Goal: Task Accomplishment & Management: Manage account settings

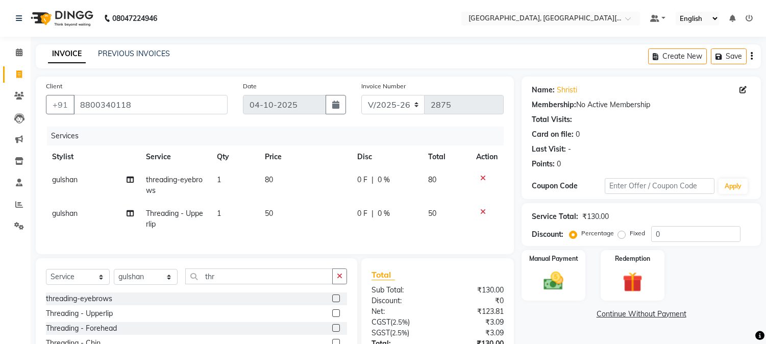
select select "4884"
select select "service"
select select "89451"
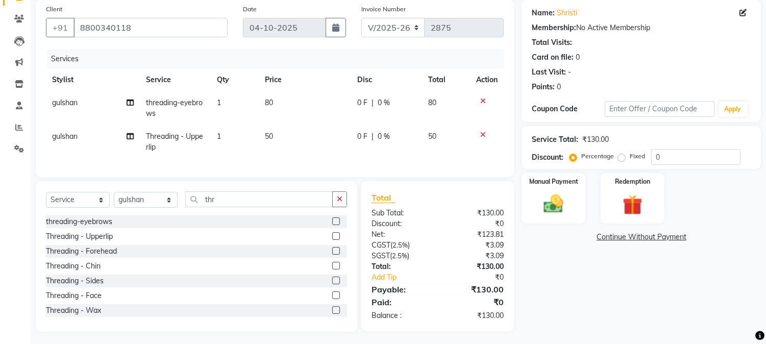
scroll to position [88, 0]
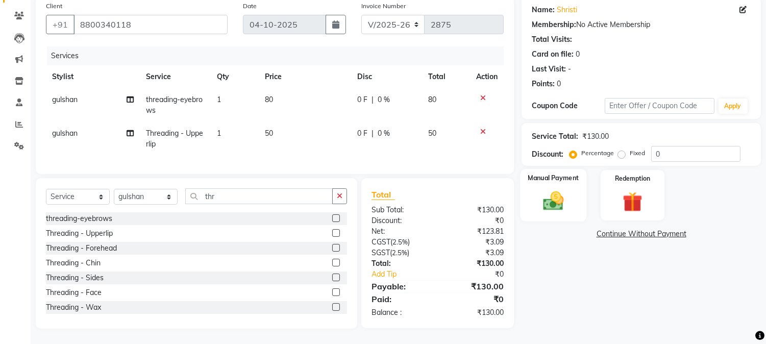
click at [558, 192] on img at bounding box center [554, 201] width 34 height 24
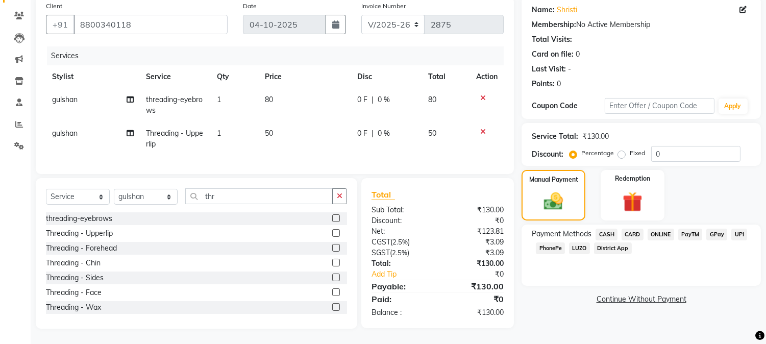
click at [745, 229] on span "UPI" at bounding box center [739, 235] width 16 height 12
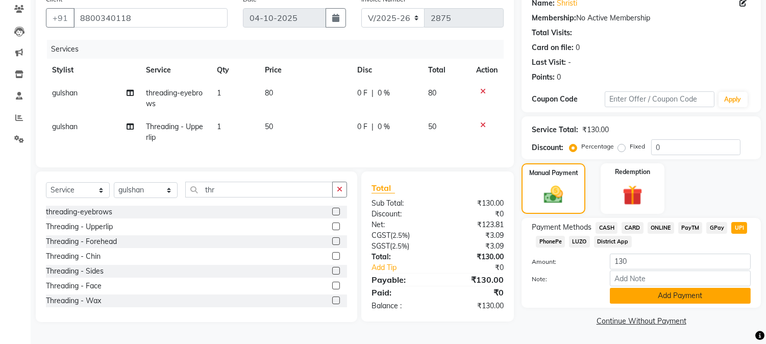
click at [684, 288] on button "Add Payment" at bounding box center [680, 296] width 141 height 16
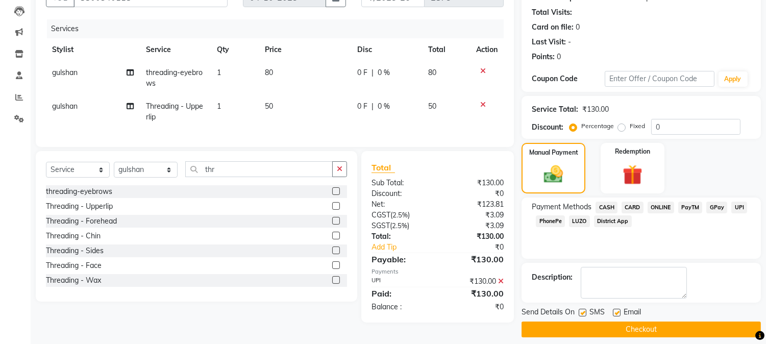
scroll to position [115, 0]
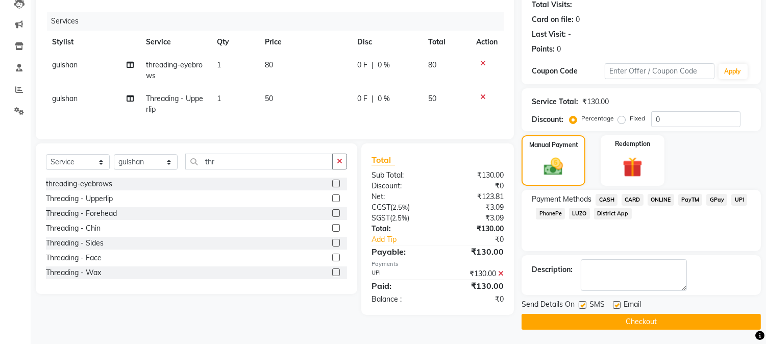
click at [641, 318] on button "Checkout" at bounding box center [641, 322] width 239 height 16
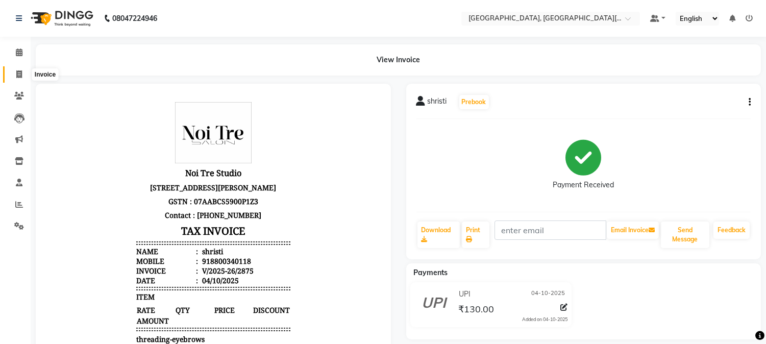
click at [18, 74] on icon at bounding box center [19, 74] width 6 height 8
select select "service"
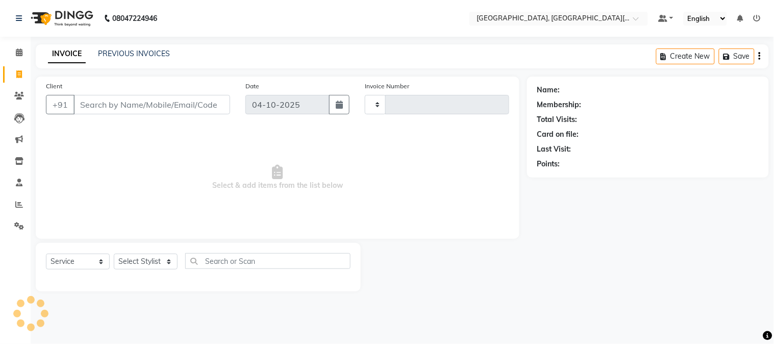
type input "2876"
select select "4884"
click at [174, 106] on input "Client" at bounding box center [151, 104] width 157 height 19
click at [180, 106] on input "Client" at bounding box center [151, 104] width 157 height 19
type input "n"
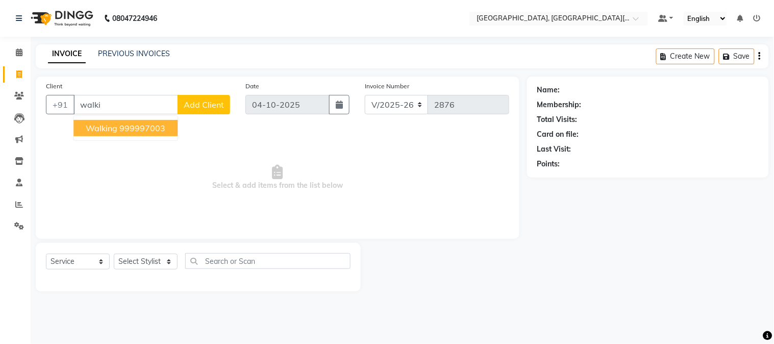
click at [144, 126] on ngb-highlight "999997003" at bounding box center [142, 128] width 46 height 10
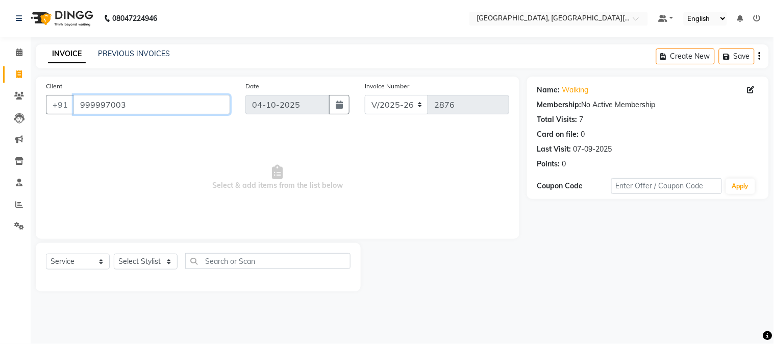
click at [146, 104] on input "999997003" at bounding box center [151, 104] width 157 height 19
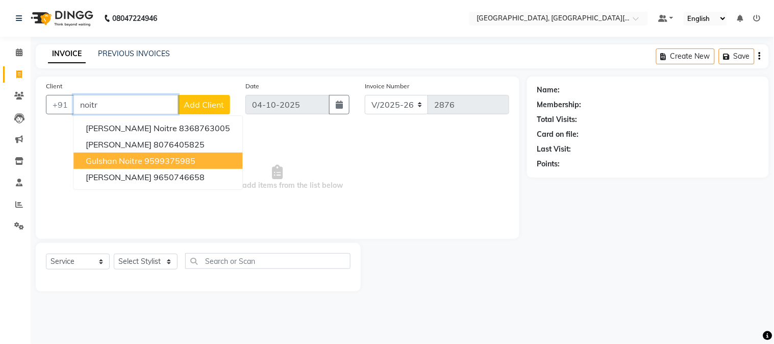
click at [138, 161] on span "gulshan noitre" at bounding box center [114, 161] width 57 height 10
type input "9599375985"
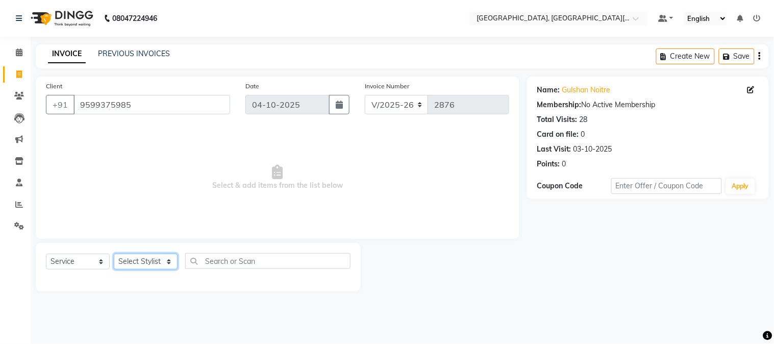
click at [145, 264] on select "Select Stylist [PERSON_NAME] [PERSON_NAME] GAURAV gulshan [PERSON_NAME] Manager…" at bounding box center [146, 262] width 64 height 16
select select "89451"
click at [114, 254] on select "Select Stylist [PERSON_NAME] [PERSON_NAME] GAURAV gulshan [PERSON_NAME] Manager…" at bounding box center [146, 262] width 64 height 16
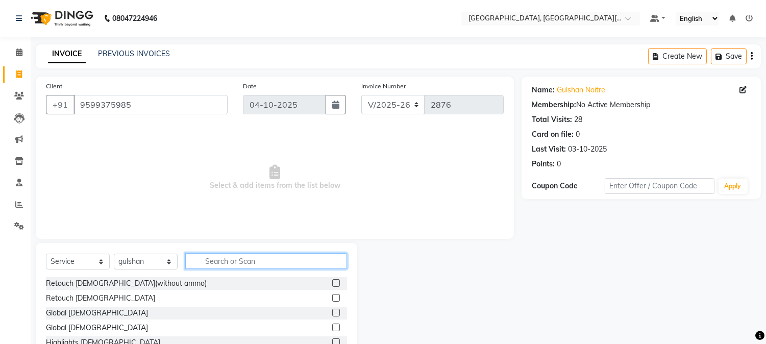
click at [218, 254] on input "text" at bounding box center [266, 261] width 162 height 16
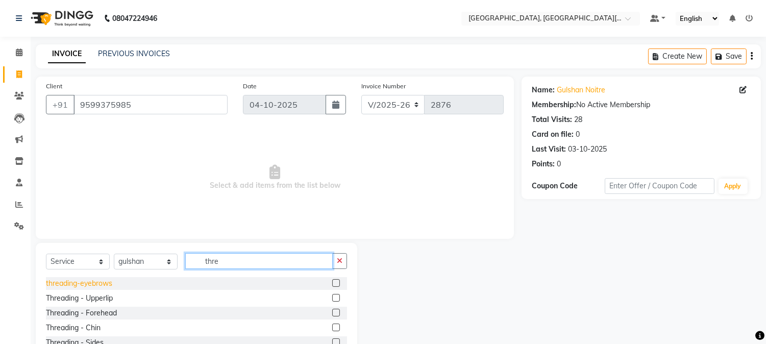
type input "thre"
click at [88, 286] on div "threading-eyebrows" at bounding box center [79, 283] width 66 height 11
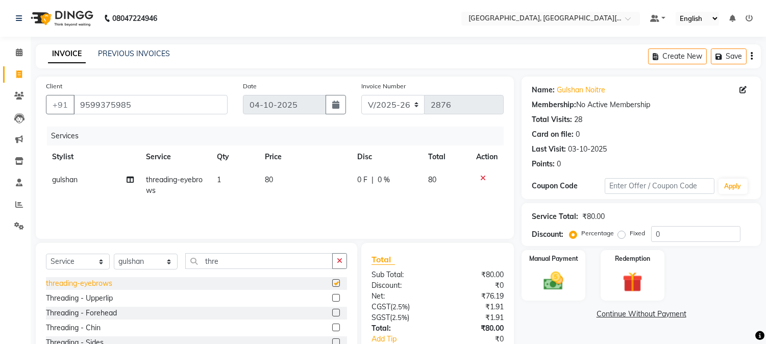
checkbox input "false"
click at [90, 327] on div "Threading - Chin" at bounding box center [73, 328] width 55 height 11
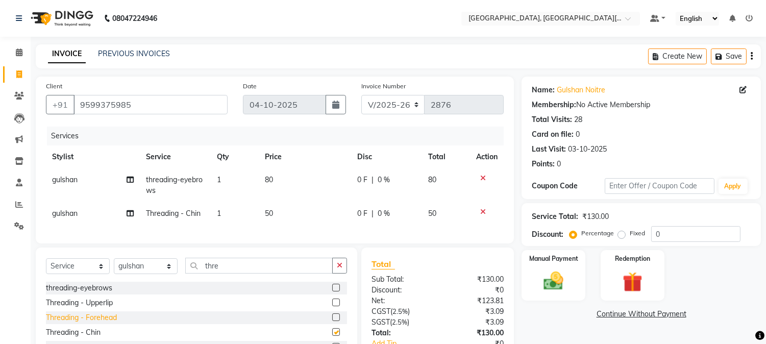
checkbox input "false"
click at [94, 308] on div "Threading - Upperlip" at bounding box center [79, 303] width 67 height 11
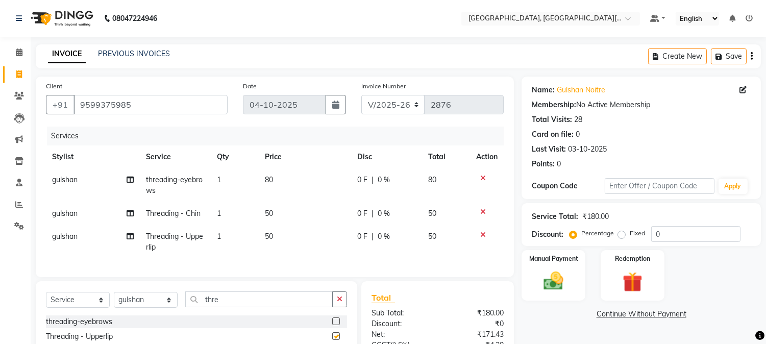
checkbox input "false"
click at [483, 176] on icon at bounding box center [483, 178] width 6 height 7
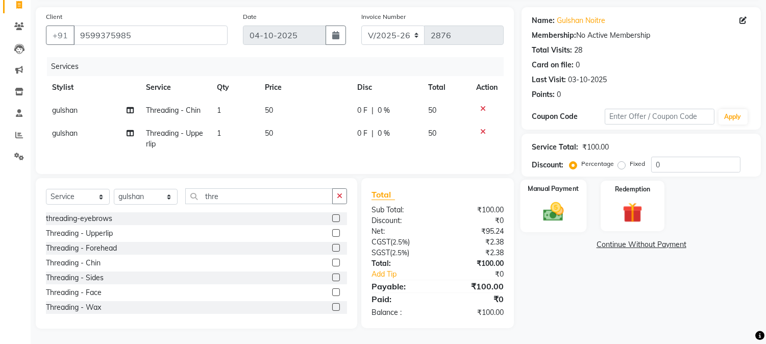
scroll to position [78, 0]
click at [558, 202] on img at bounding box center [554, 212] width 34 height 24
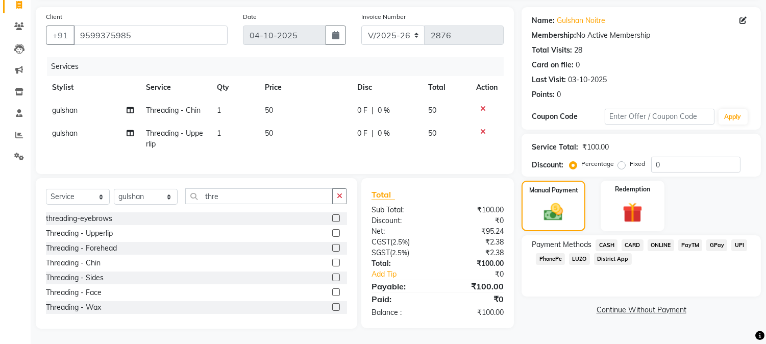
click at [611, 239] on span "CASH" at bounding box center [607, 245] width 22 height 12
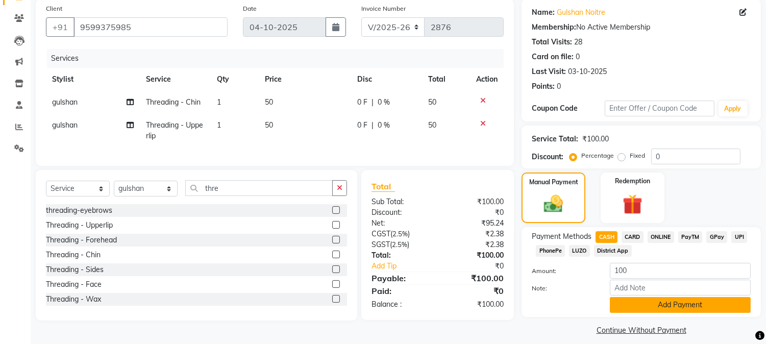
click at [690, 303] on button "Add Payment" at bounding box center [680, 305] width 141 height 16
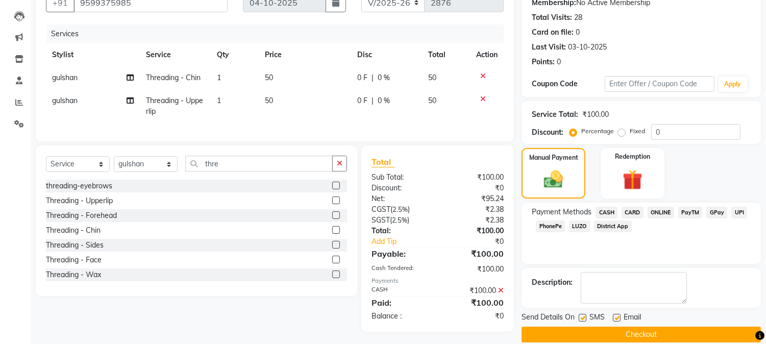
scroll to position [115, 0]
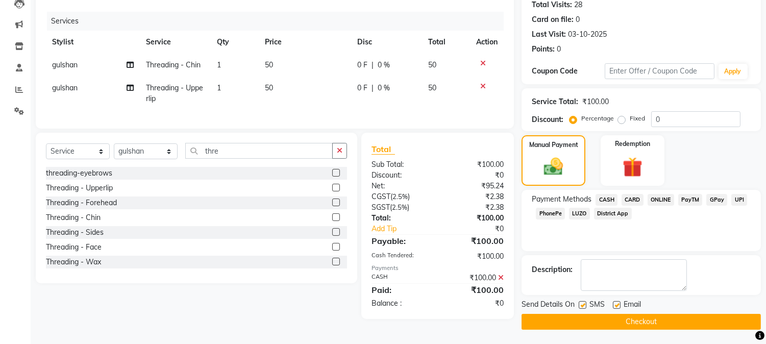
click at [630, 319] on button "Checkout" at bounding box center [641, 322] width 239 height 16
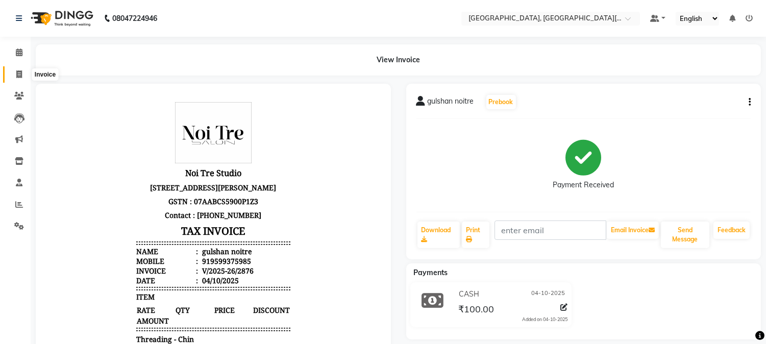
click at [16, 72] on icon at bounding box center [19, 74] width 6 height 8
select select "service"
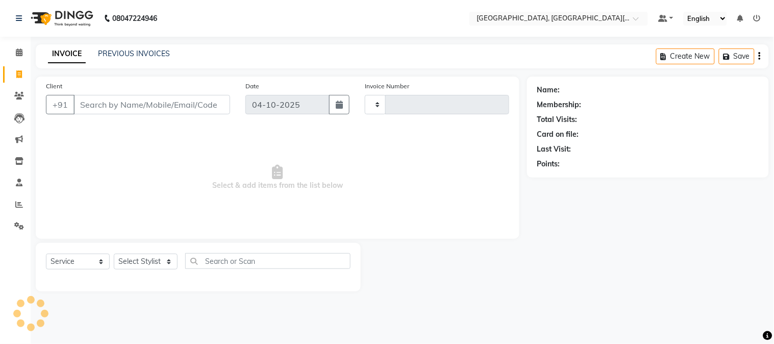
type input "2877"
select select "4884"
click at [145, 49] on link "PREVIOUS INVOICES" at bounding box center [134, 53] width 72 height 9
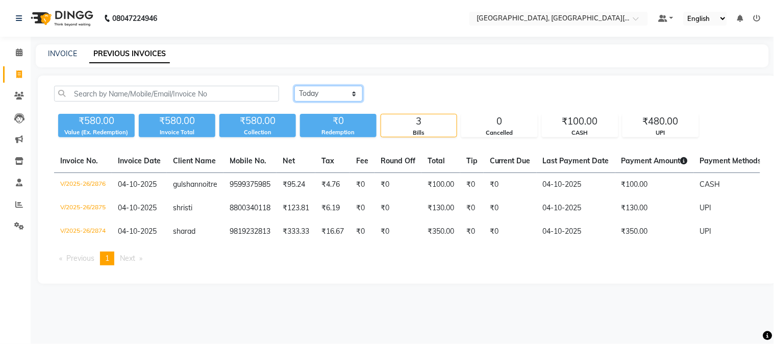
click at [355, 93] on select "[DATE] [DATE] Custom Range" at bounding box center [328, 94] width 68 height 16
click at [294, 86] on select "[DATE] [DATE] Custom Range" at bounding box center [328, 94] width 68 height 16
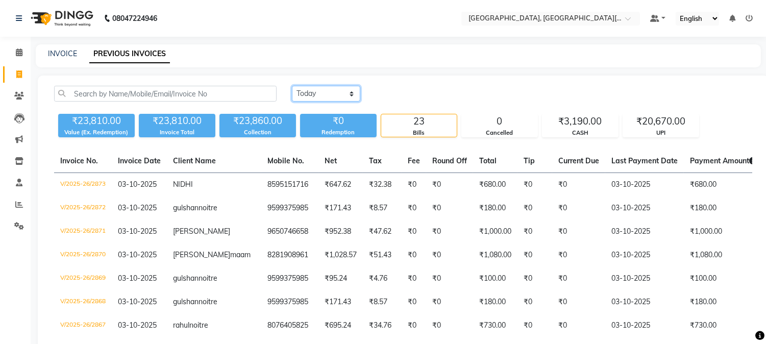
click at [352, 93] on select "[DATE] [DATE] Custom Range" at bounding box center [326, 94] width 68 height 16
select select "range"
click at [292, 86] on select "[DATE] [DATE] Custom Range" at bounding box center [326, 94] width 68 height 16
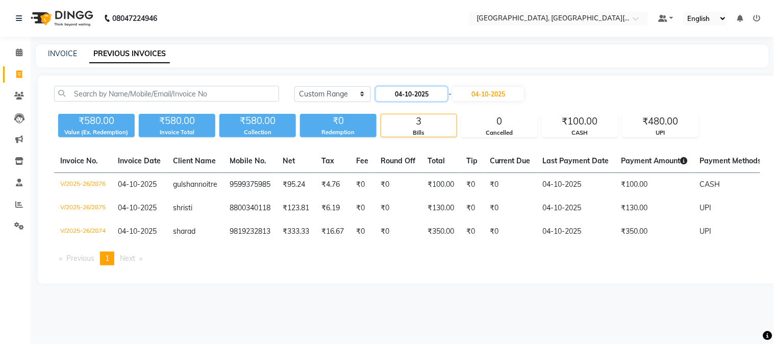
click at [421, 92] on input "04-10-2025" at bounding box center [411, 94] width 71 height 14
select select "10"
select select "2025"
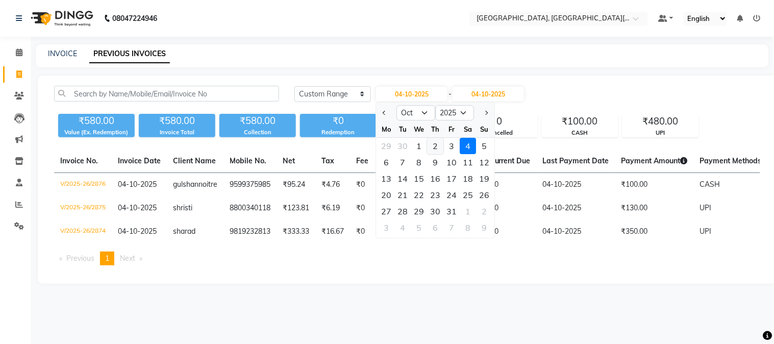
click at [436, 143] on div "2" at bounding box center [436, 146] width 16 height 16
type input "02-10-2025"
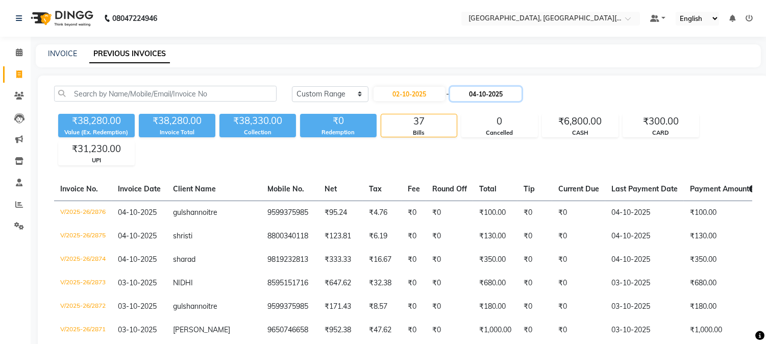
click at [483, 94] on input "04-10-2025" at bounding box center [485, 94] width 71 height 14
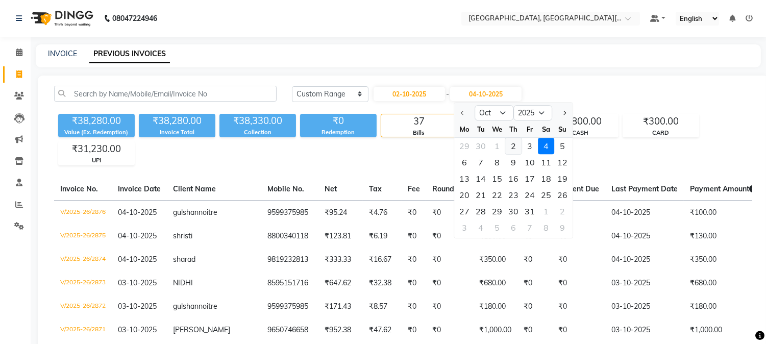
click at [513, 140] on div "2" at bounding box center [513, 146] width 16 height 16
type input "02-10-2025"
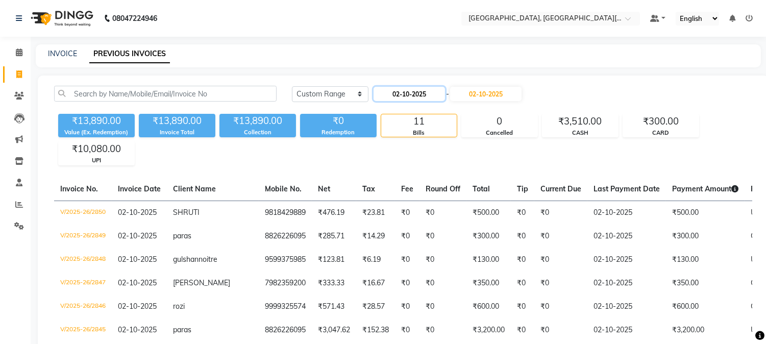
click at [409, 91] on input "02-10-2025" at bounding box center [409, 94] width 71 height 14
select select "10"
select select "2025"
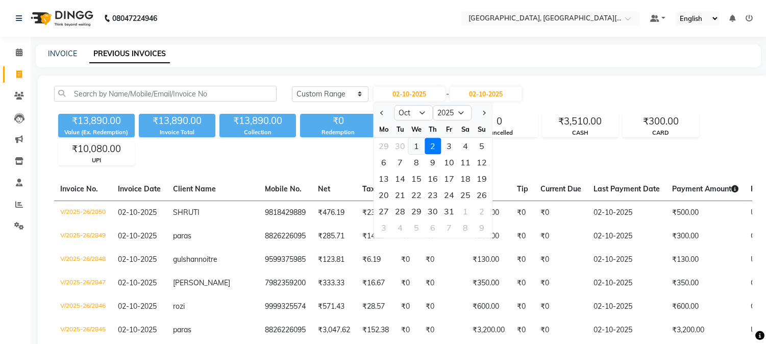
click at [414, 145] on div "1" at bounding box center [416, 146] width 16 height 16
type input "01-10-2025"
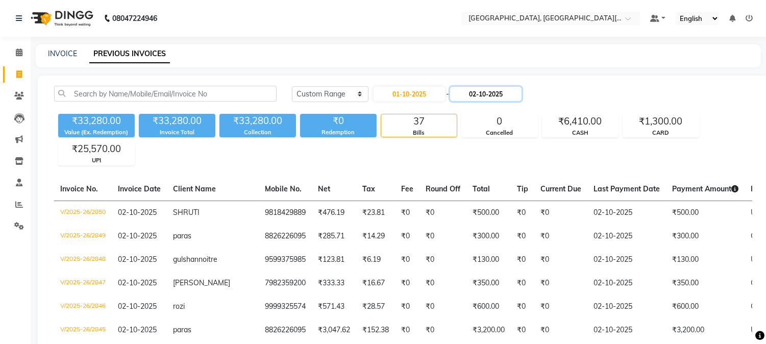
click at [485, 97] on input "02-10-2025" at bounding box center [485, 94] width 71 height 14
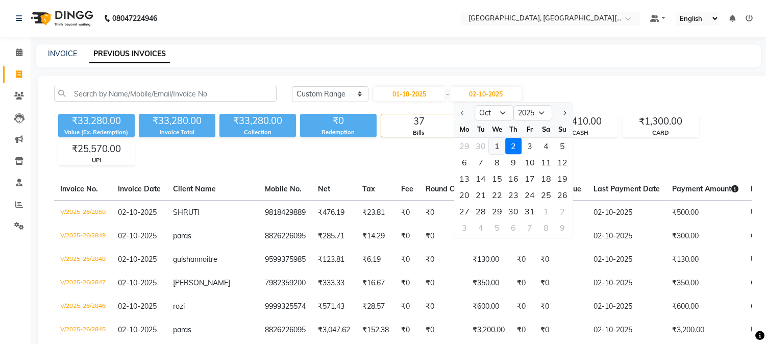
click at [497, 145] on div "1" at bounding box center [497, 146] width 16 height 16
type input "01-10-2025"
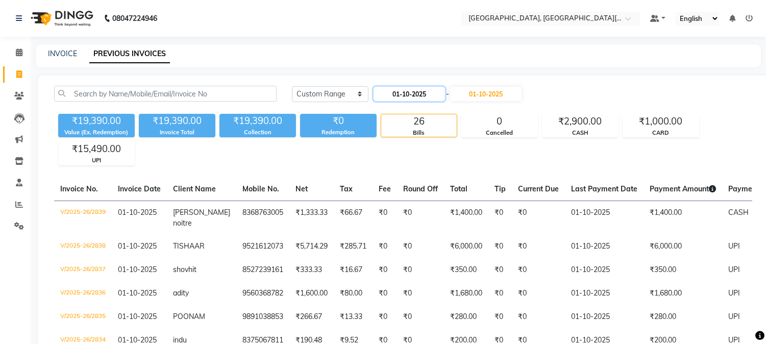
click at [434, 94] on input "01-10-2025" at bounding box center [409, 94] width 71 height 14
select select "10"
select select "2025"
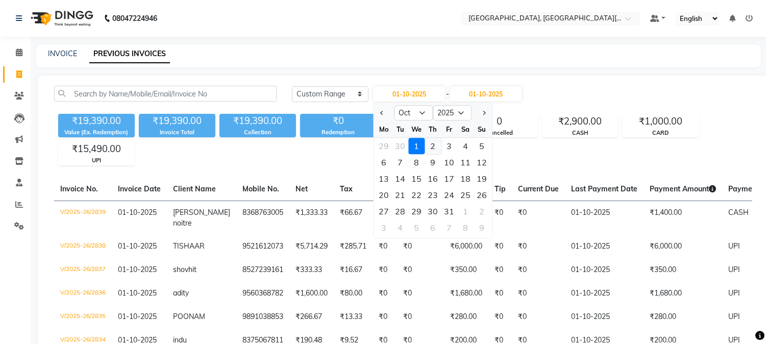
click at [432, 144] on div "2" at bounding box center [433, 146] width 16 height 16
type input "02-10-2025"
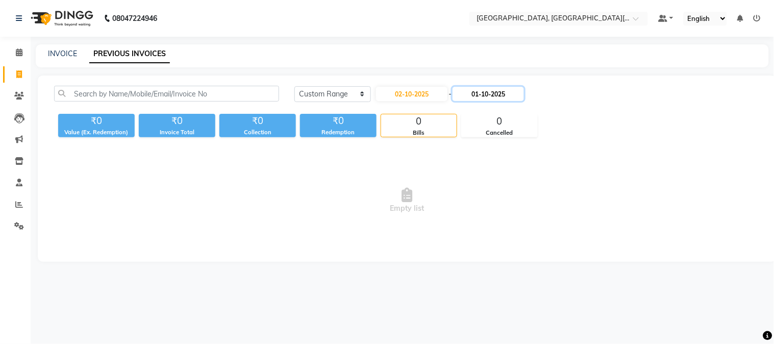
click at [496, 94] on input "01-10-2025" at bounding box center [488, 94] width 71 height 14
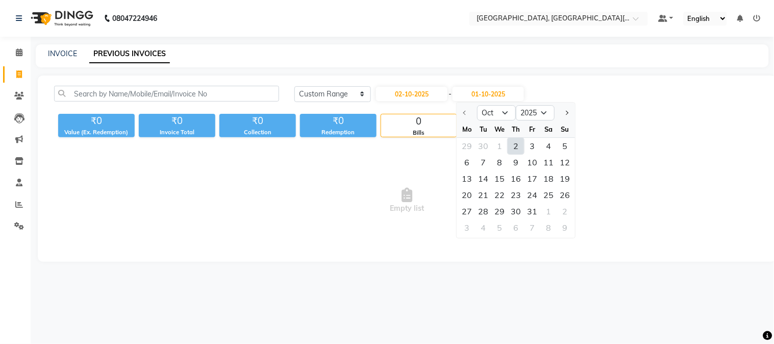
click at [520, 145] on div "2" at bounding box center [516, 146] width 16 height 16
type input "02-10-2025"
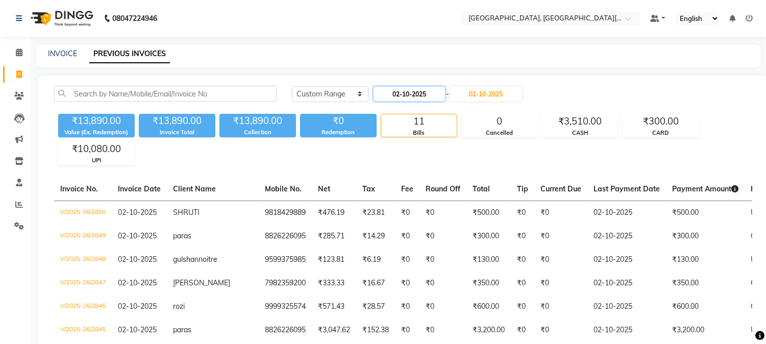
click at [419, 95] on input "02-10-2025" at bounding box center [409, 94] width 71 height 14
select select "10"
select select "2025"
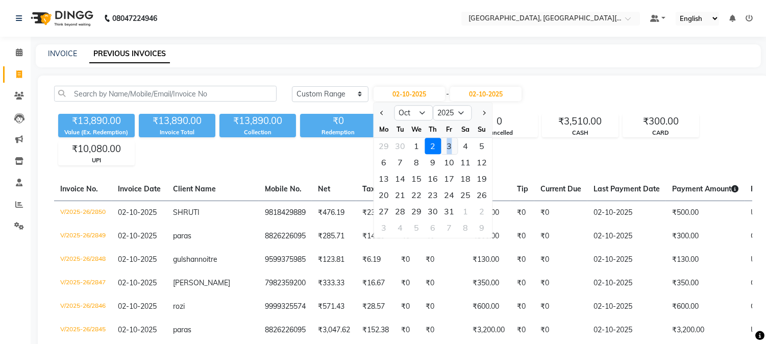
click at [450, 150] on div "3" at bounding box center [449, 146] width 16 height 16
type input "03-10-2025"
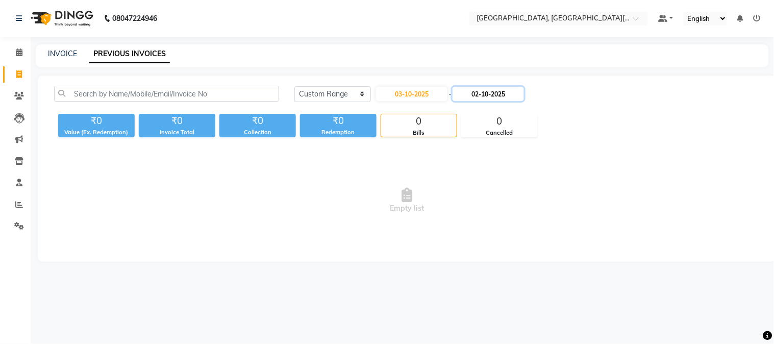
click at [493, 94] on input "02-10-2025" at bounding box center [488, 94] width 71 height 14
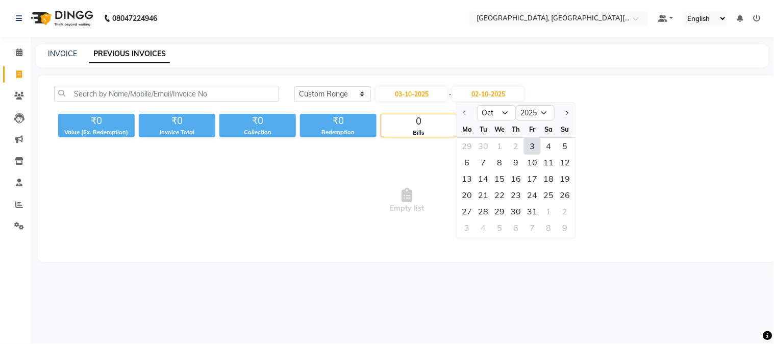
click at [528, 144] on div "3" at bounding box center [533, 146] width 16 height 16
type input "03-10-2025"
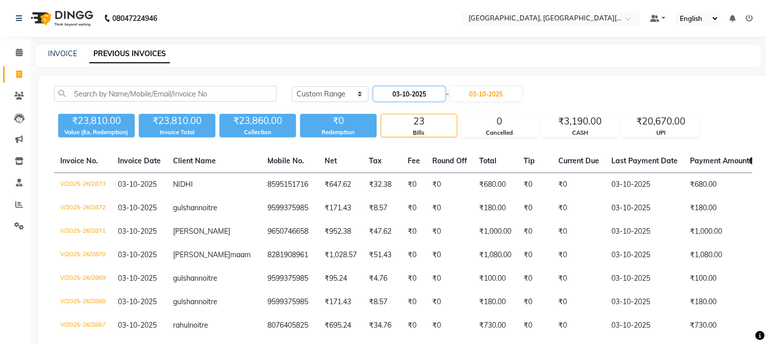
click at [419, 88] on input "03-10-2025" at bounding box center [409, 94] width 71 height 14
select select "10"
select select "2025"
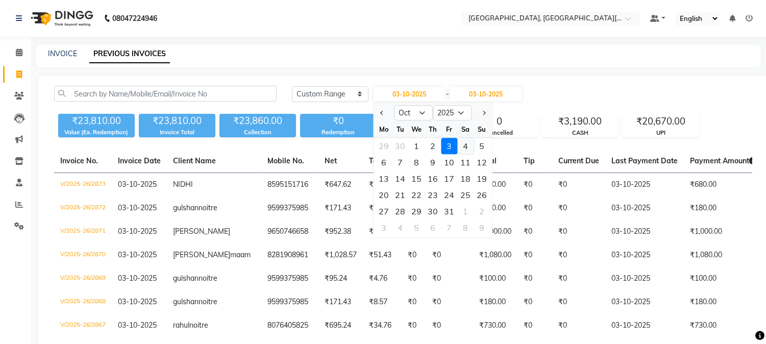
click at [465, 145] on div "4" at bounding box center [465, 146] width 16 height 16
type input "04-10-2025"
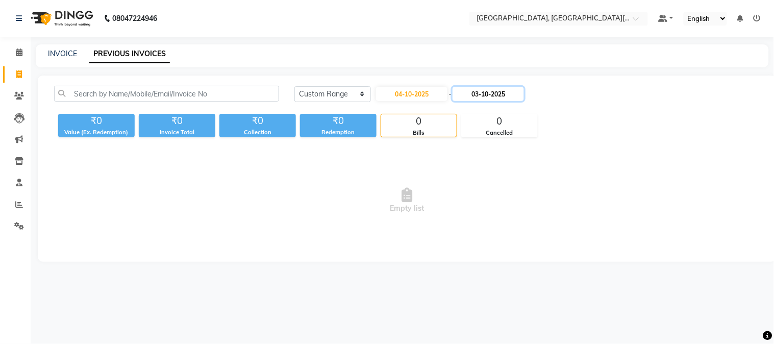
click at [490, 93] on input "03-10-2025" at bounding box center [488, 94] width 71 height 14
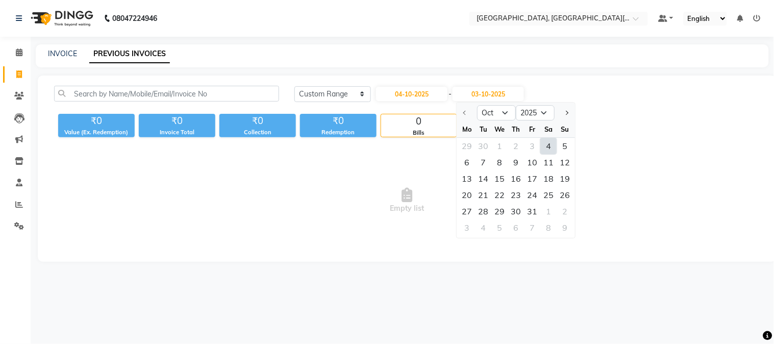
click at [553, 145] on div "4" at bounding box center [549, 146] width 16 height 16
type input "04-10-2025"
